Goal: Transaction & Acquisition: Purchase product/service

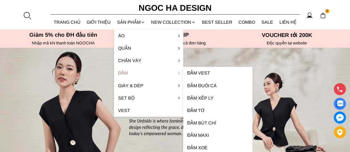
click at [132, 75] on link "Đầm" at bounding box center [148, 73] width 69 height 12
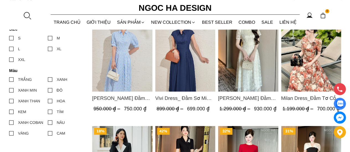
scroll to position [249, 0]
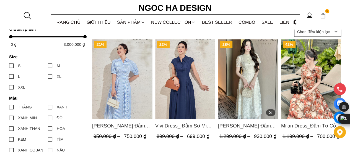
click at [233, 73] on img "Product image - Mia Dress_ Đầm Tơ Dệt Hoa Hồng Màu Kem D989" at bounding box center [248, 79] width 60 height 80
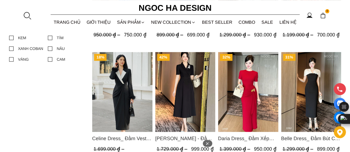
scroll to position [360, 0]
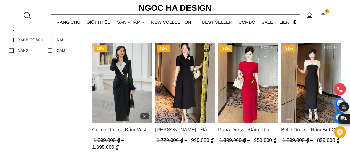
click at [120, 92] on img "Product image - Celine Dress_ Đầm Vest Phối Cổ Mix Lông Cửa Tay D967" at bounding box center [122, 83] width 60 height 80
click at [180, 86] on img "Product image - Irene Dress - Đầm Vest Dáng Xòe Kèm Đai D713" at bounding box center [185, 83] width 60 height 80
click at [129, 92] on img "Product image - Celine Dress_ Đầm Vest Phối Cổ Mix Lông Cửa Tay D967" at bounding box center [122, 83] width 60 height 80
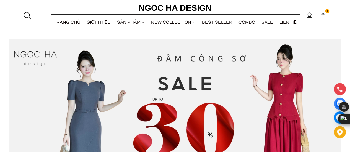
scroll to position [25, 0]
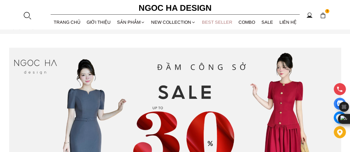
click at [211, 22] on link "BEST SELLER" at bounding box center [217, 22] width 37 height 15
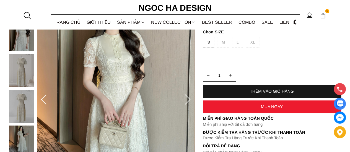
scroll to position [55, 0]
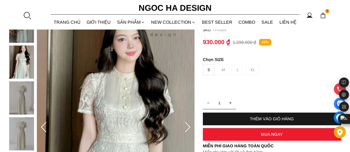
click at [18, 93] on img at bounding box center [21, 98] width 25 height 33
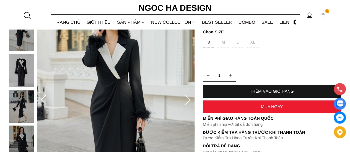
click at [19, 71] on img at bounding box center [21, 70] width 25 height 33
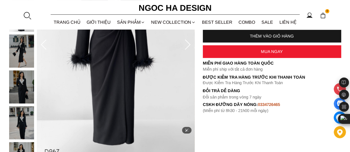
scroll to position [166, 0]
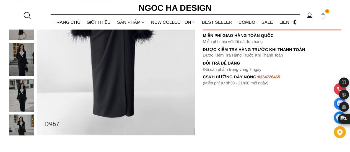
click at [20, 65] on div at bounding box center [23, 43] width 28 height 288
click at [27, 94] on img at bounding box center [21, 95] width 25 height 33
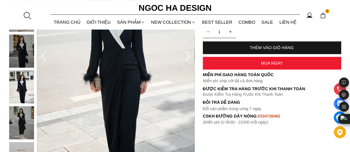
scroll to position [138, 0]
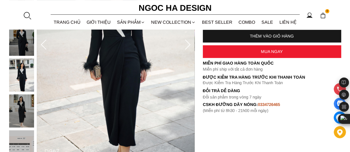
click at [20, 71] on div at bounding box center [23, 23] width 28 height 288
click at [28, 43] on img at bounding box center [21, 39] width 25 height 33
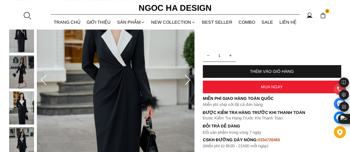
scroll to position [55, 0]
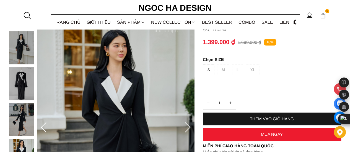
click at [238, 69] on div "S M L XL" at bounding box center [272, 72] width 138 height 14
click at [207, 71] on div "S" at bounding box center [208, 70] width 11 height 11
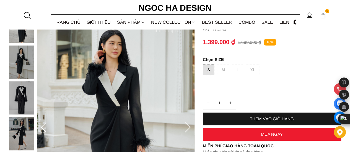
click at [222, 71] on div "S M L XL" at bounding box center [272, 72] width 138 height 14
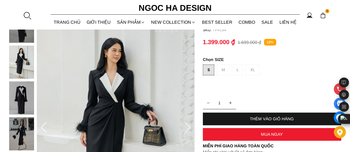
click at [222, 70] on div "S M L XL" at bounding box center [272, 72] width 138 height 14
click at [242, 70] on div "S M L XL" at bounding box center [272, 72] width 138 height 14
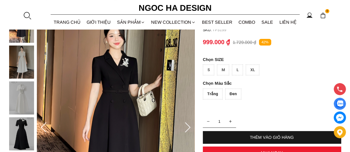
click at [19, 67] on img at bounding box center [21, 62] width 25 height 33
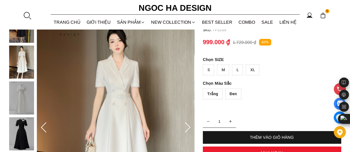
click at [186, 126] on icon at bounding box center [187, 128] width 11 height 11
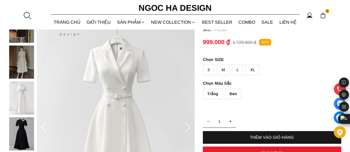
click at [186, 126] on icon at bounding box center [187, 128] width 11 height 11
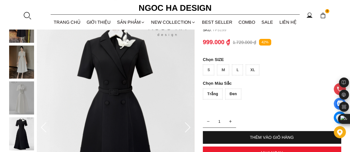
click at [186, 126] on icon at bounding box center [187, 128] width 11 height 11
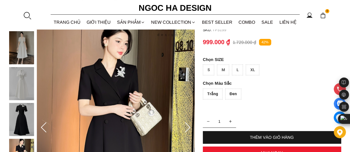
click at [186, 126] on icon at bounding box center [187, 128] width 11 height 11
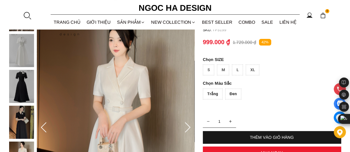
click at [238, 69] on div "L" at bounding box center [237, 70] width 11 height 11
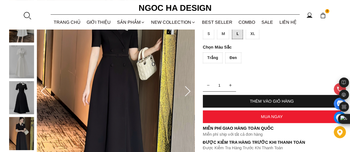
scroll to position [83, 0]
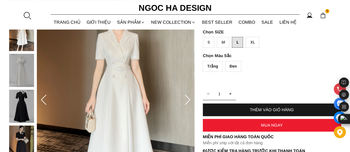
click at [214, 64] on div "Trắng" at bounding box center [213, 66] width 20 height 11
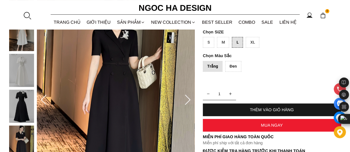
click at [270, 108] on div "THÊM VÀO GIỎ HÀNG" at bounding box center [272, 110] width 138 height 5
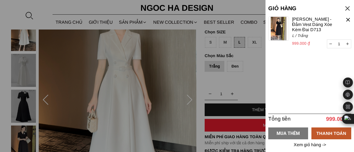
click at [285, 133] on div "MUA THÊM" at bounding box center [288, 133] width 40 height 7
click at [285, 134] on div "MUA THÊM" at bounding box center [288, 133] width 40 height 7
click at [348, 7] on div at bounding box center [347, 8] width 7 height 7
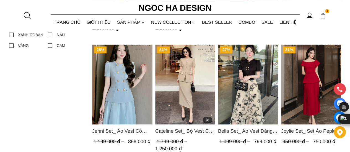
scroll to position [360, 0]
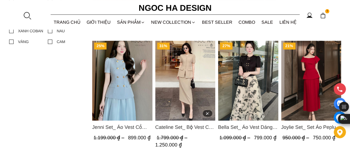
click at [194, 82] on img "Product image - Cateline Set_ Bộ Vest Cổ V Đính Cúc Nhí Chân Váy Bút Chì BJ127" at bounding box center [185, 81] width 60 height 80
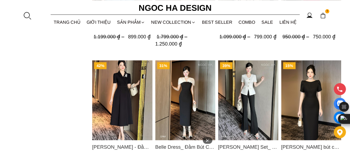
scroll to position [443, 0]
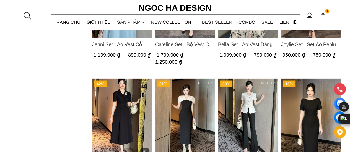
click at [109, 99] on img "Product image - Irene Dress - Đầm Vest Dáng Xòe Kèm Đai D713" at bounding box center [122, 119] width 60 height 80
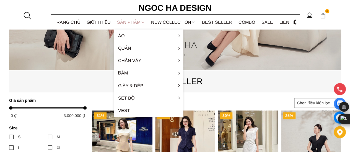
scroll to position [138, 0]
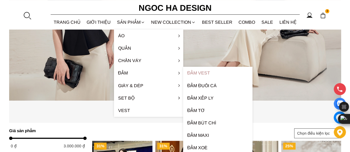
click at [197, 74] on link "Đầm Vest" at bounding box center [217, 73] width 69 height 12
click at [134, 73] on link "Đầm" at bounding box center [148, 73] width 69 height 12
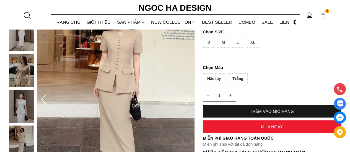
click at [19, 78] on img at bounding box center [21, 70] width 25 height 33
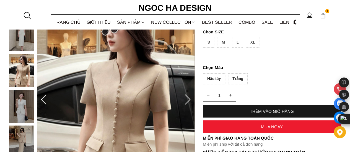
click at [24, 109] on img at bounding box center [21, 106] width 25 height 33
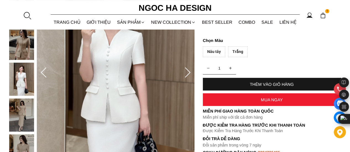
scroll to position [83, 0]
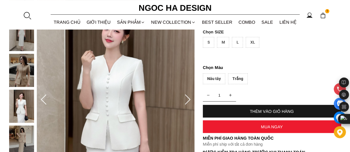
click at [22, 73] on img at bounding box center [21, 70] width 25 height 33
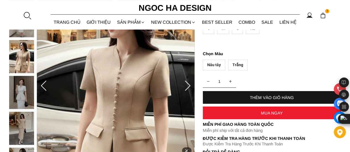
scroll to position [166, 0]
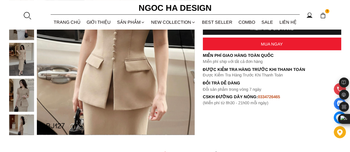
click at [22, 126] on img at bounding box center [21, 131] width 25 height 33
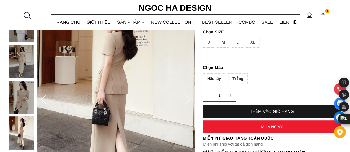
scroll to position [83, 0]
click at [22, 124] on div at bounding box center [23, 63] width 28 height 324
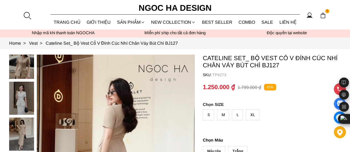
scroll to position [0, 0]
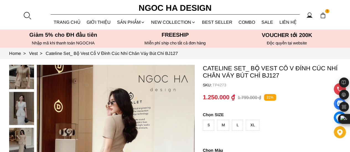
click at [21, 104] on img at bounding box center [21, 108] width 25 height 33
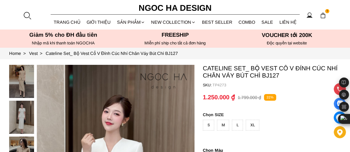
click at [22, 84] on img at bounding box center [21, 81] width 25 height 33
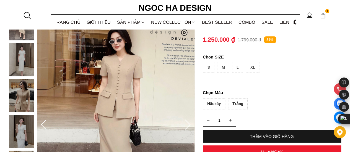
scroll to position [28, 0]
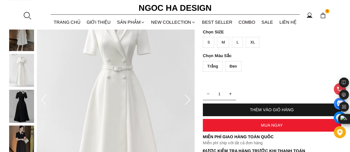
scroll to position [55, 0]
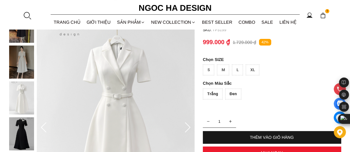
click at [187, 129] on icon at bounding box center [187, 128] width 11 height 11
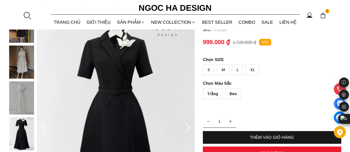
click at [237, 70] on div "L" at bounding box center [237, 70] width 11 height 11
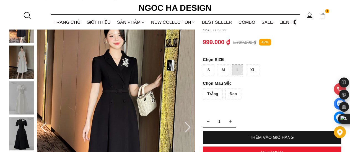
click at [229, 92] on div "Đen" at bounding box center [233, 94] width 16 height 11
click at [272, 136] on div "THÊM VÀO GIỎ HÀNG" at bounding box center [272, 137] width 138 height 5
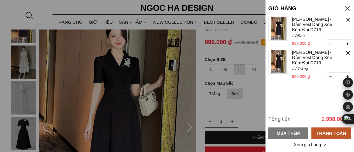
click at [299, 136] on div "MUA THÊM" at bounding box center [288, 133] width 40 height 7
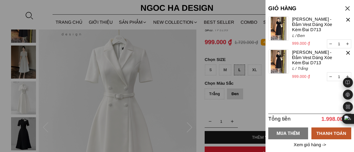
click at [290, 133] on div "MUA THÊM" at bounding box center [288, 133] width 40 height 7
click at [348, 9] on div at bounding box center [347, 8] width 7 height 7
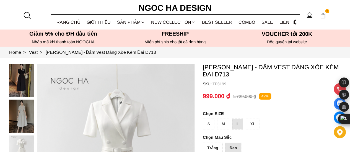
scroll to position [0, 0]
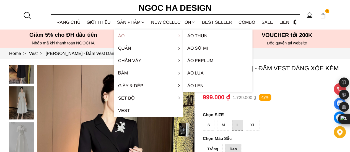
click at [142, 36] on link "Áo" at bounding box center [148, 36] width 69 height 12
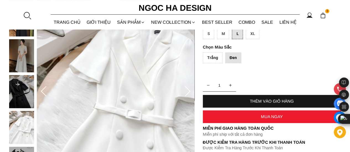
scroll to position [83, 0]
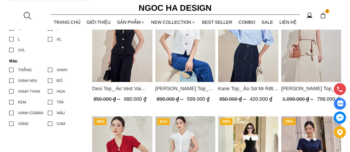
scroll to position [360, 0]
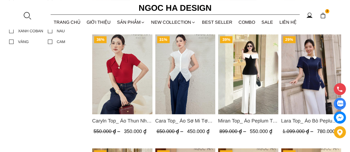
click at [253, 72] on img "Product image - Miran Top_ Áo Peplum Trễ Vai Phối Trắng Đen A1069" at bounding box center [248, 74] width 60 height 80
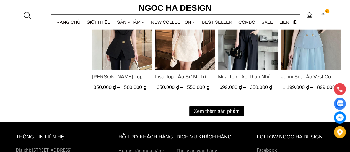
scroll to position [581, 0]
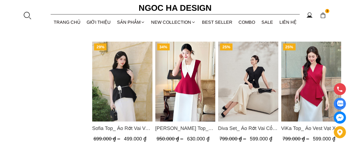
click at [319, 93] on img "Product image - ViKa Top_ Áo Vest Vạt Xếp Chéo màu Đỏ A1053" at bounding box center [311, 82] width 60 height 80
click at [189, 87] on img "Product image - Sara Top_ Áo Peplum Mix Cổ trắng Màu Đỏ A1054" at bounding box center [185, 82] width 60 height 80
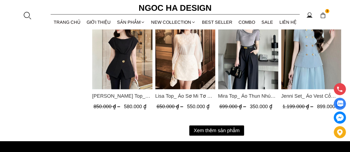
scroll to position [774, 0]
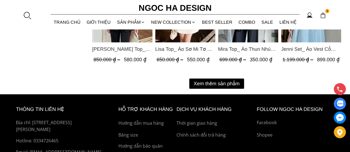
click at [204, 83] on button "Xem thêm sản phẩm" at bounding box center [216, 84] width 55 height 10
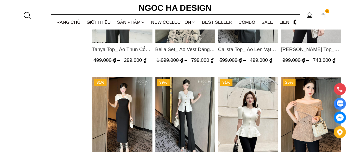
scroll to position [991, 0]
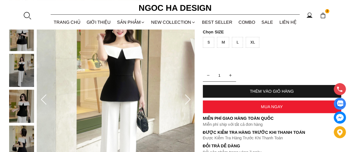
scroll to position [55, 0]
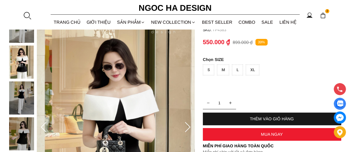
click at [25, 102] on img at bounding box center [21, 98] width 25 height 33
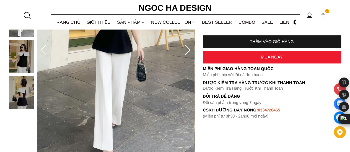
scroll to position [138, 0]
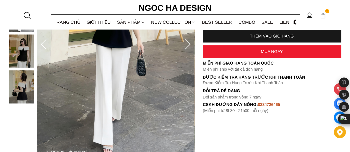
click at [30, 88] on img at bounding box center [21, 87] width 25 height 33
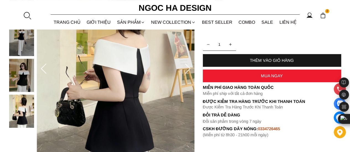
scroll to position [83, 0]
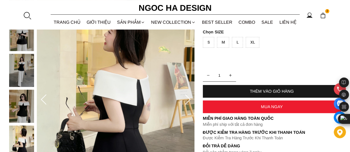
click at [25, 72] on img at bounding box center [21, 70] width 25 height 33
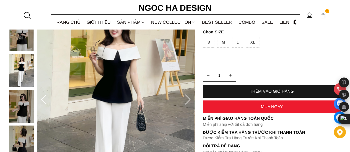
click at [24, 43] on img at bounding box center [21, 34] width 25 height 33
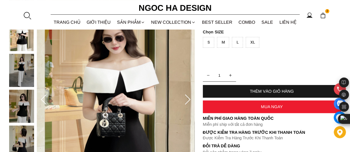
click at [239, 42] on div "L" at bounding box center [237, 42] width 11 height 11
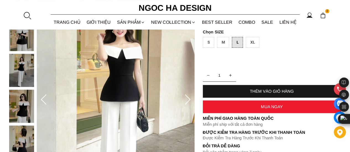
click at [274, 91] on div "THÊM VÀO GIỎ HÀNG" at bounding box center [272, 91] width 138 height 5
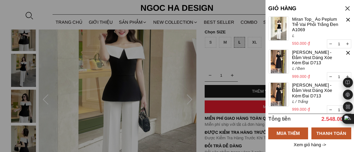
click at [348, 6] on div at bounding box center [347, 8] width 7 height 7
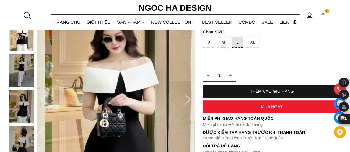
click at [187, 101] on icon at bounding box center [187, 100] width 11 height 11
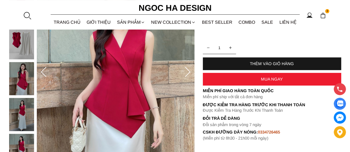
click at [189, 73] on icon at bounding box center [188, 72] width 6 height 10
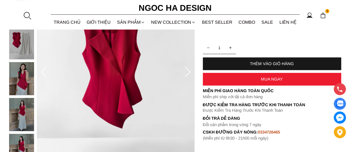
click at [187, 71] on icon at bounding box center [187, 72] width 11 height 11
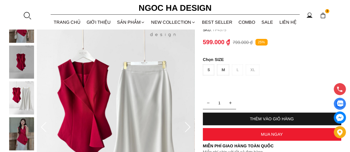
scroll to position [83, 0]
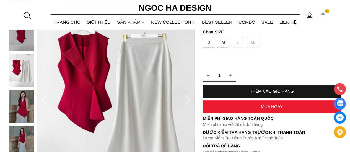
click at [188, 99] on icon at bounding box center [187, 100] width 11 height 11
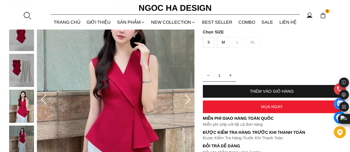
click at [188, 99] on icon at bounding box center [187, 100] width 11 height 11
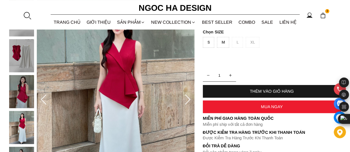
click at [188, 99] on icon at bounding box center [187, 100] width 11 height 11
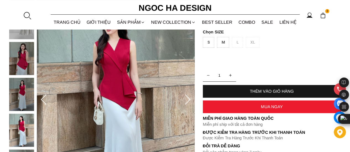
click at [188, 99] on icon at bounding box center [187, 100] width 11 height 11
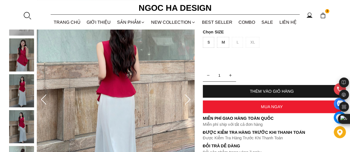
click at [188, 99] on icon at bounding box center [187, 100] width 11 height 11
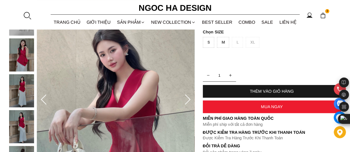
click at [188, 99] on icon at bounding box center [187, 100] width 11 height 11
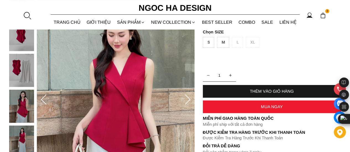
click at [188, 99] on icon at bounding box center [187, 100] width 11 height 11
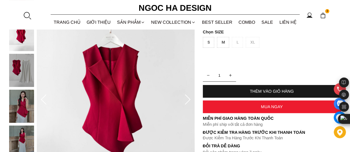
click at [27, 113] on img at bounding box center [21, 106] width 25 height 33
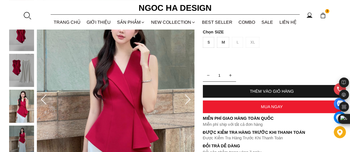
click at [20, 46] on img at bounding box center [21, 34] width 25 height 33
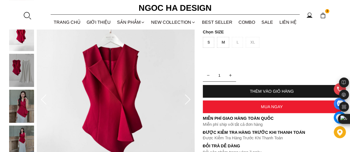
click at [236, 43] on div "S M L XL" at bounding box center [272, 44] width 138 height 14
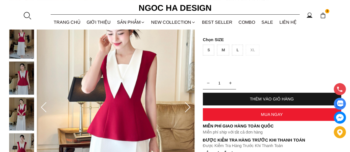
scroll to position [83, 0]
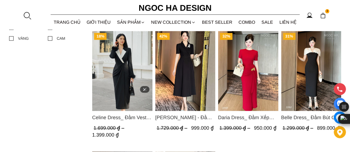
scroll to position [387, 0]
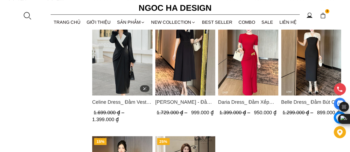
click at [137, 67] on img "Product image - Celine Dress_ Đầm Vest Phối Cổ Mix Lông Cửa Tay D967" at bounding box center [122, 55] width 60 height 80
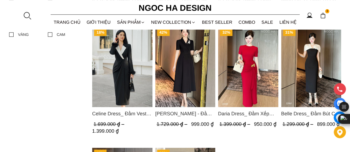
scroll to position [360, 0]
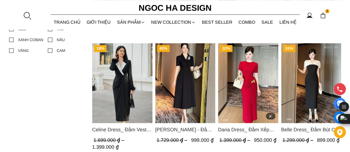
click at [253, 74] on img "Product image - Daria Dress_ Đầm Xếp Tùng Hông Gắn Tag Cài Kim Loại Màu Đỏ Cao …" at bounding box center [248, 83] width 60 height 80
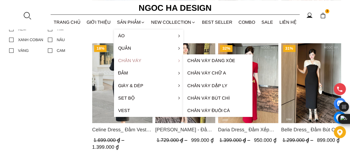
click at [131, 63] on link "Chân váy" at bounding box center [148, 60] width 69 height 12
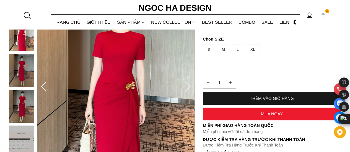
scroll to position [28, 0]
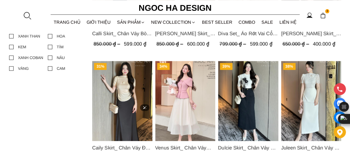
scroll to position [360, 0]
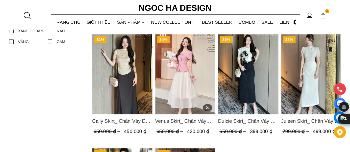
click at [182, 90] on img "Product image - Venus Skirt_ Chân Váy Xòe Màu Kem CV131" at bounding box center [185, 74] width 60 height 80
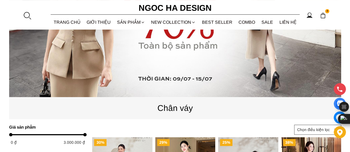
scroll to position [138, 0]
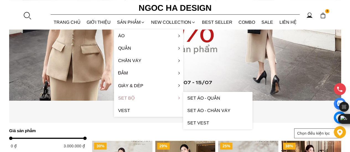
click at [138, 100] on link "Set Bộ" at bounding box center [148, 98] width 69 height 12
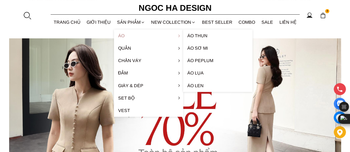
scroll to position [0, 0]
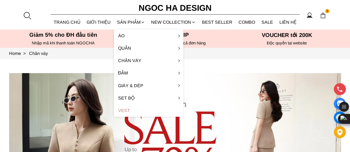
click at [129, 108] on link "Vest" at bounding box center [148, 111] width 69 height 12
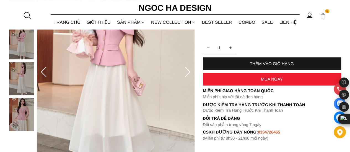
scroll to position [138, 0]
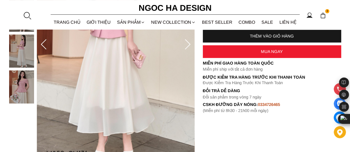
click at [186, 45] on icon at bounding box center [187, 44] width 11 height 11
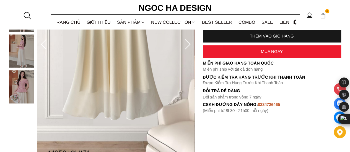
click at [188, 44] on icon at bounding box center [187, 44] width 11 height 11
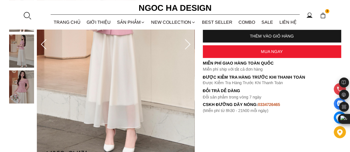
click at [188, 44] on icon at bounding box center [187, 44] width 11 height 11
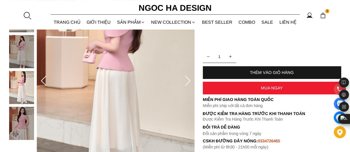
scroll to position [111, 0]
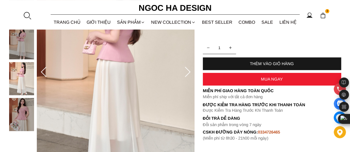
click at [187, 75] on icon at bounding box center [187, 72] width 11 height 11
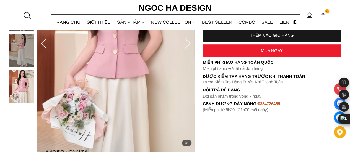
scroll to position [138, 0]
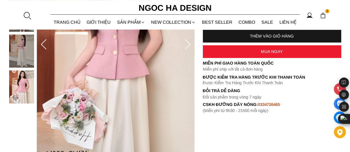
click at [186, 45] on icon at bounding box center [187, 44] width 11 height 11
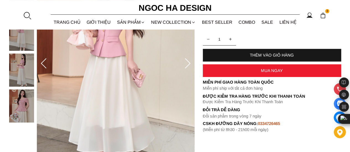
scroll to position [111, 0]
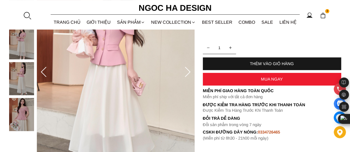
click at [277, 64] on div "THÊM VÀO GIỎ HÀNG" at bounding box center [272, 63] width 138 height 5
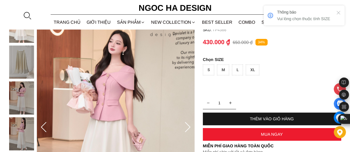
click at [238, 71] on div "L" at bounding box center [237, 70] width 11 height 11
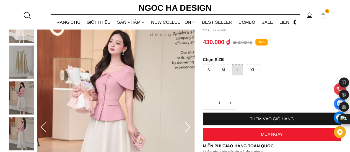
click at [271, 119] on div "THÊM VÀO GIỎ HÀNG" at bounding box center [272, 119] width 138 height 5
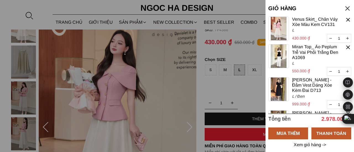
click at [348, 8] on div at bounding box center [347, 8] width 7 height 7
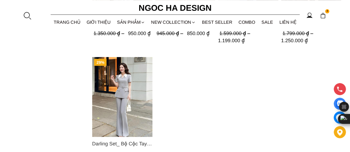
scroll to position [470, 0]
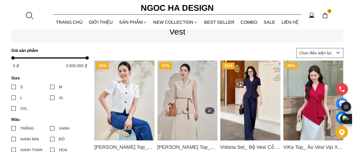
scroll to position [28, 0]
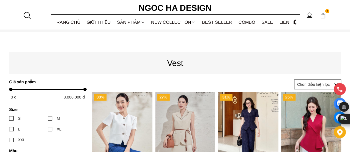
click at [325, 13] on img at bounding box center [323, 15] width 6 height 6
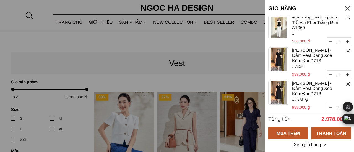
scroll to position [35, 0]
click at [345, 50] on div at bounding box center [348, 51] width 6 height 6
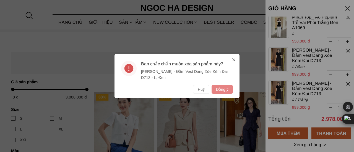
click at [216, 89] on button "Đồng ý" at bounding box center [222, 89] width 21 height 9
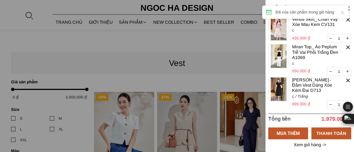
scroll to position [0, 0]
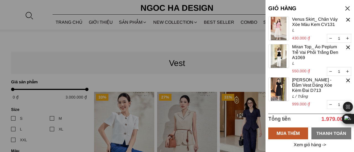
click at [331, 134] on div "THANH TOÁN" at bounding box center [331, 133] width 40 height 7
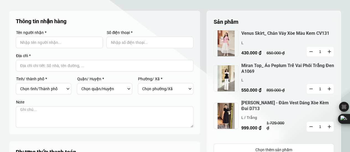
click at [77, 45] on input "Input Nhập tên người nhận..." at bounding box center [59, 43] width 87 height 12
drag, startPoint x: 76, startPoint y: 43, endPoint x: 0, endPoint y: 32, distance: 76.9
type input "[PERSON_NAME]"
drag, startPoint x: 118, startPoint y: 37, endPoint x: 119, endPoint y: 41, distance: 5.0
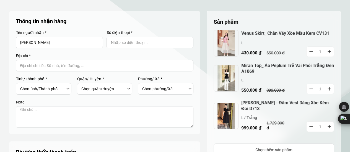
click at [119, 41] on div "Số điện thoại *" at bounding box center [149, 40] width 87 height 18
click at [119, 41] on input "Input Nhập số điện thoại..." at bounding box center [149, 43] width 87 height 12
type input "0904665468"
click at [37, 63] on input "Input address with auto completion" at bounding box center [105, 66] width 178 height 12
type input "Số 186 Hồng Tiến, Bồ Đề, [GEOGRAPHIC_DATA]"
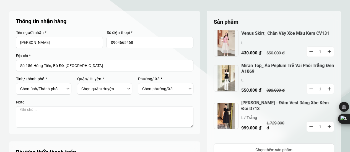
click at [66, 89] on div "Chọn tỉnh/[GEOGRAPHIC_DATA] [GEOGRAPHIC_DATA] [GEOGRAPHIC_DATA] [GEOGRAPHIC_DAT…" at bounding box center [45, 88] width 50 height 9
click at [65, 88] on div "Chọn tỉnh/[GEOGRAPHIC_DATA] [GEOGRAPHIC_DATA] [GEOGRAPHIC_DATA] [GEOGRAPHIC_DAT…" at bounding box center [45, 88] width 50 height 9
click at [43, 89] on select "Chọn tỉnh/[GEOGRAPHIC_DATA] [GEOGRAPHIC_DATA] [GEOGRAPHIC_DATA] [GEOGRAPHIC_DAT…" at bounding box center [42, 88] width 45 height 9
select select "101"
click at [20, 84] on select "Chọn tỉnh/[GEOGRAPHIC_DATA] [GEOGRAPHIC_DATA] [GEOGRAPHIC_DATA] [GEOGRAPHIC_DAT…" at bounding box center [42, 88] width 45 height 9
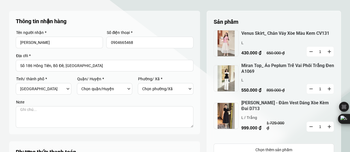
click at [123, 91] on select "Chọn quận/Huyện Huyện [GEOGRAPHIC_DATA] [GEOGRAPHIC_DATA] [GEOGRAPHIC_DATA] [GE…" at bounding box center [103, 88] width 45 height 9
select select "10114"
click at [81, 84] on select "Chọn quận/Huyện Huyện [GEOGRAPHIC_DATA] [GEOGRAPHIC_DATA] [GEOGRAPHIC_DATA] [GE…" at bounding box center [103, 88] width 45 height 9
click at [184, 95] on div "Chọn phường/Xã [GEOGRAPHIC_DATA] [GEOGRAPHIC_DATA] [GEOGRAPHIC_DATA] [GEOGRAPHI…" at bounding box center [166, 89] width 56 height 12
click at [183, 91] on select "Chọn phường/Xã [GEOGRAPHIC_DATA] [GEOGRAPHIC_DATA] [GEOGRAPHIC_DATA] [GEOGRAPHI…" at bounding box center [164, 88] width 45 height 9
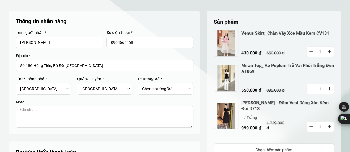
select select "1011413"
click at [142, 84] on select "Chọn phường/Xã [GEOGRAPHIC_DATA] [GEOGRAPHIC_DATA] [GEOGRAPHIC_DATA] [GEOGRAPHI…" at bounding box center [164, 88] width 45 height 9
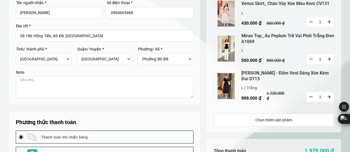
scroll to position [55, 0]
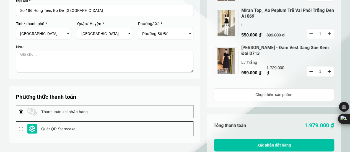
click at [64, 61] on textarea at bounding box center [105, 62] width 178 height 22
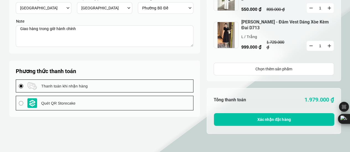
scroll to position [83, 0]
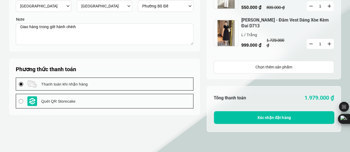
type textarea "Giao hàng trong giờ hành chính"
click at [269, 116] on span "Xác nhận đặt hàng" at bounding box center [273, 118] width 33 height 4
